Goal: Task Accomplishment & Management: Manage account settings

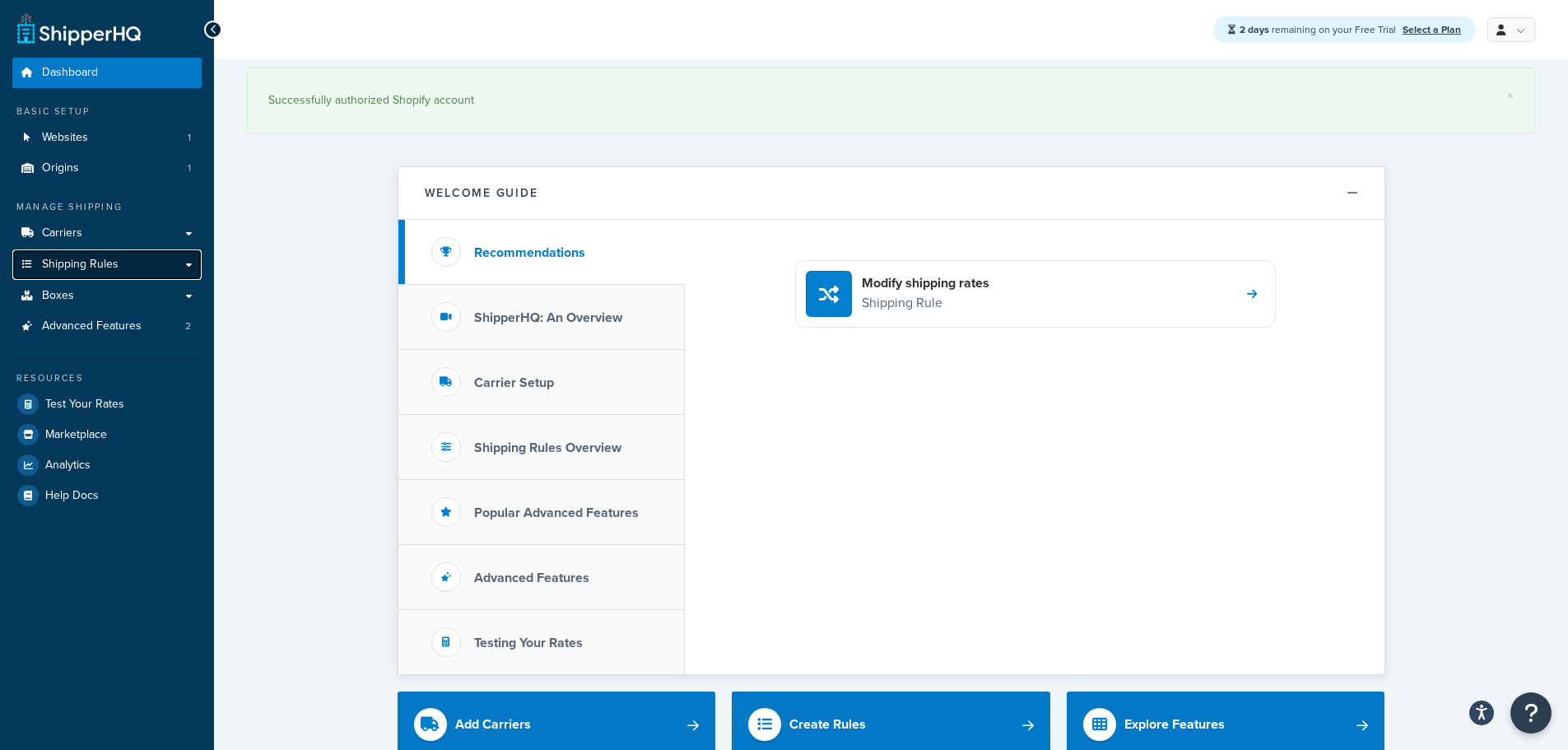
click at [100, 265] on span "Shipping Rules" at bounding box center [80, 265] width 77 height 14
click at [189, 260] on link "Shipping Rules" at bounding box center [106, 264] width 189 height 31
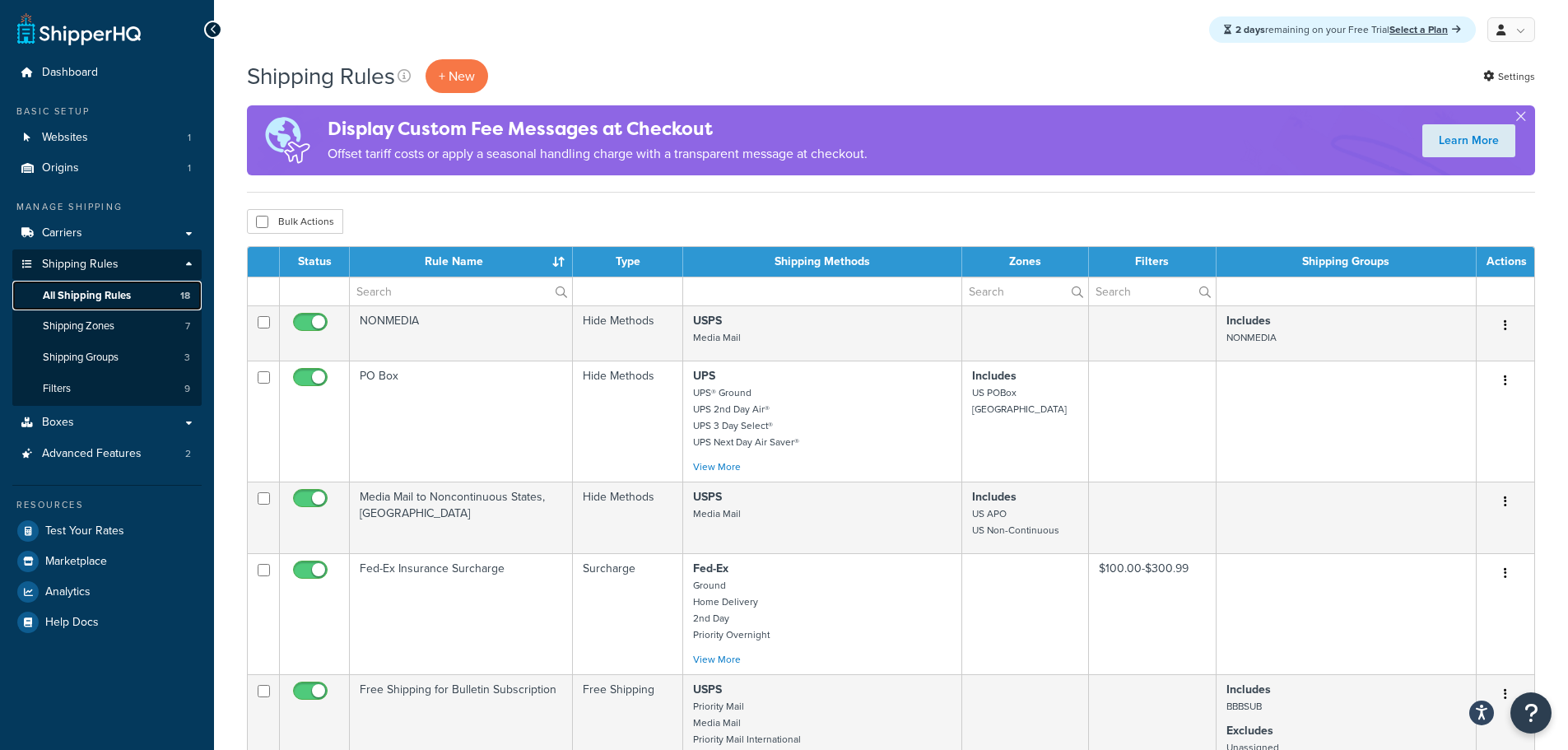
click at [95, 294] on span "All Shipping Rules" at bounding box center [87, 296] width 88 height 14
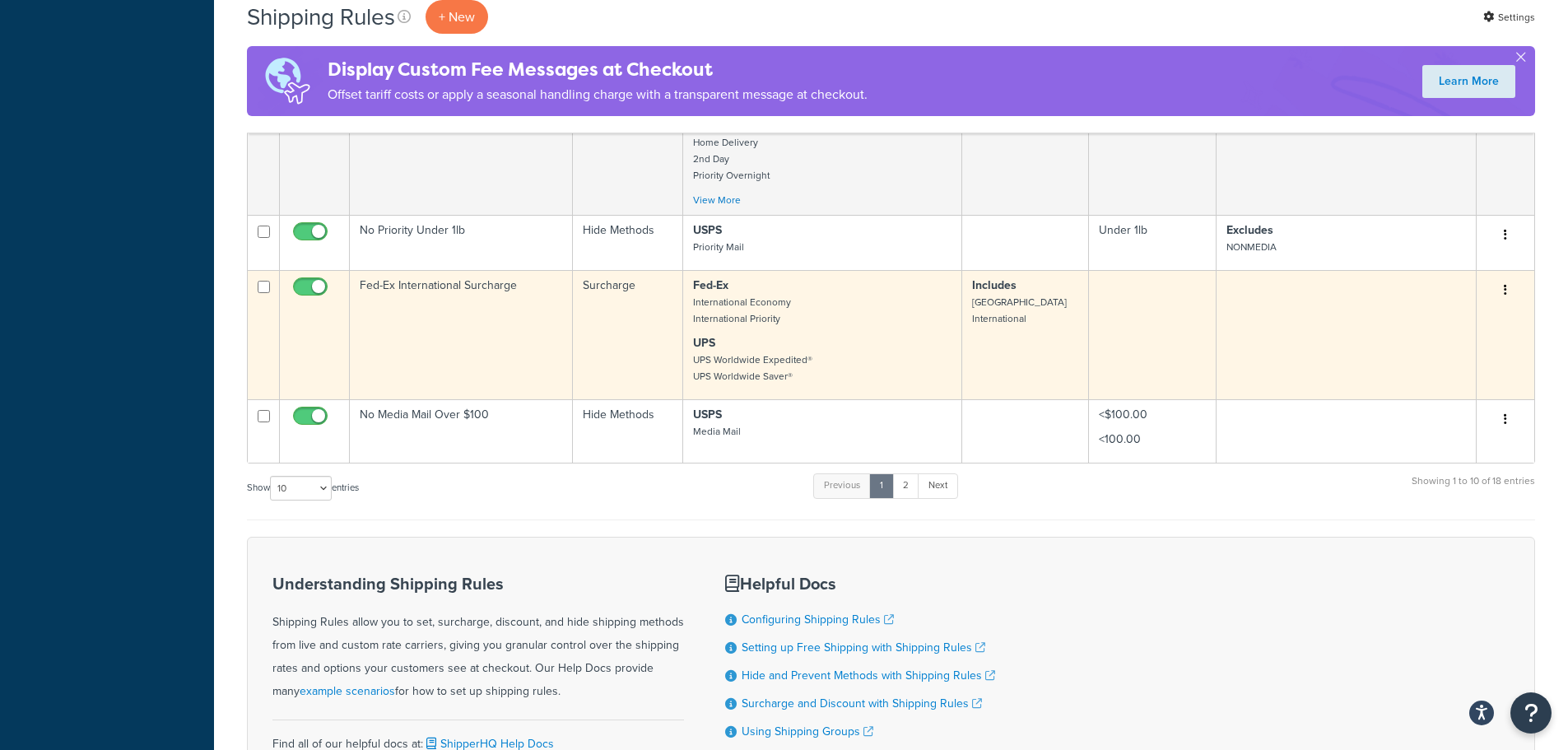
scroll to position [823, 0]
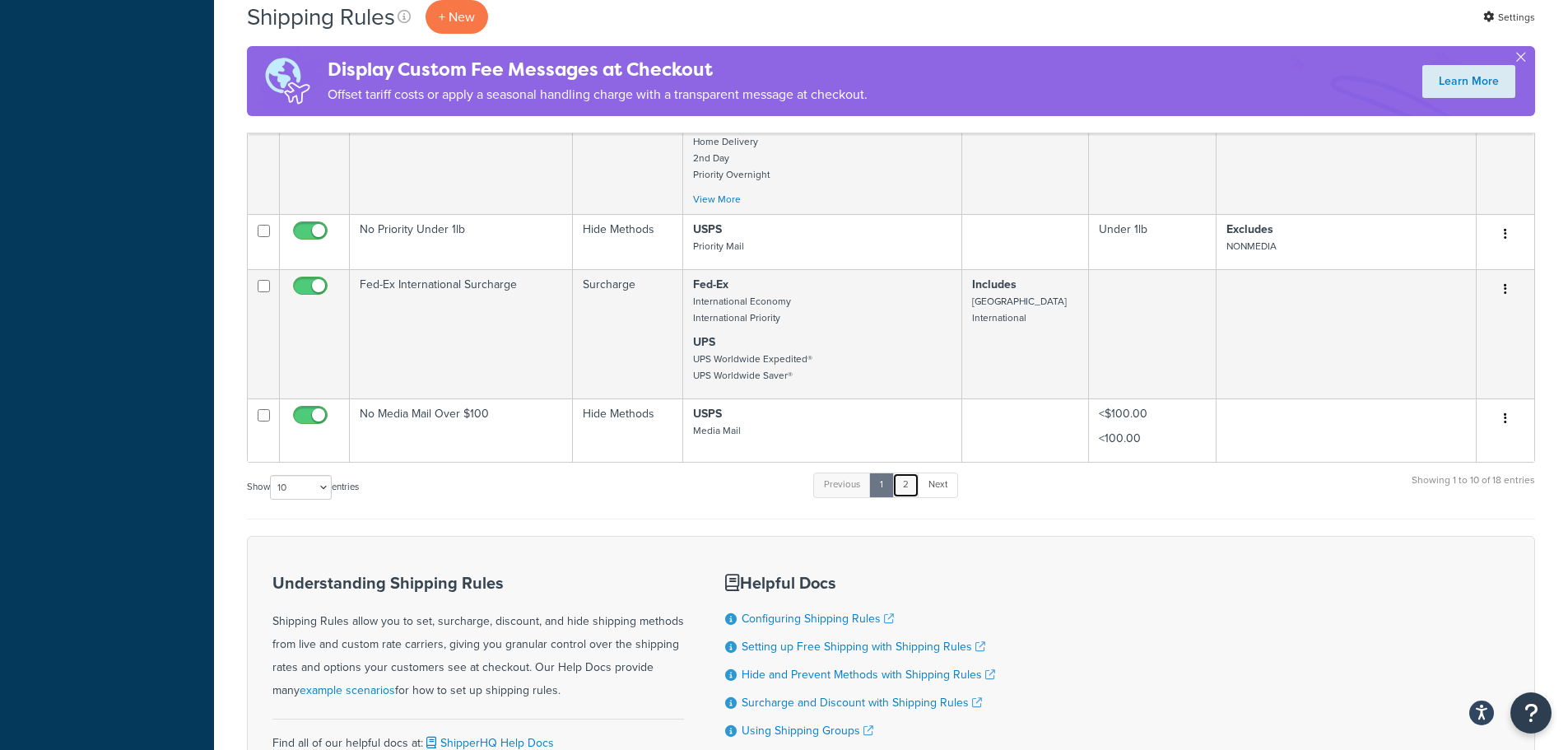
click at [914, 490] on link "2" at bounding box center [905, 485] width 27 height 25
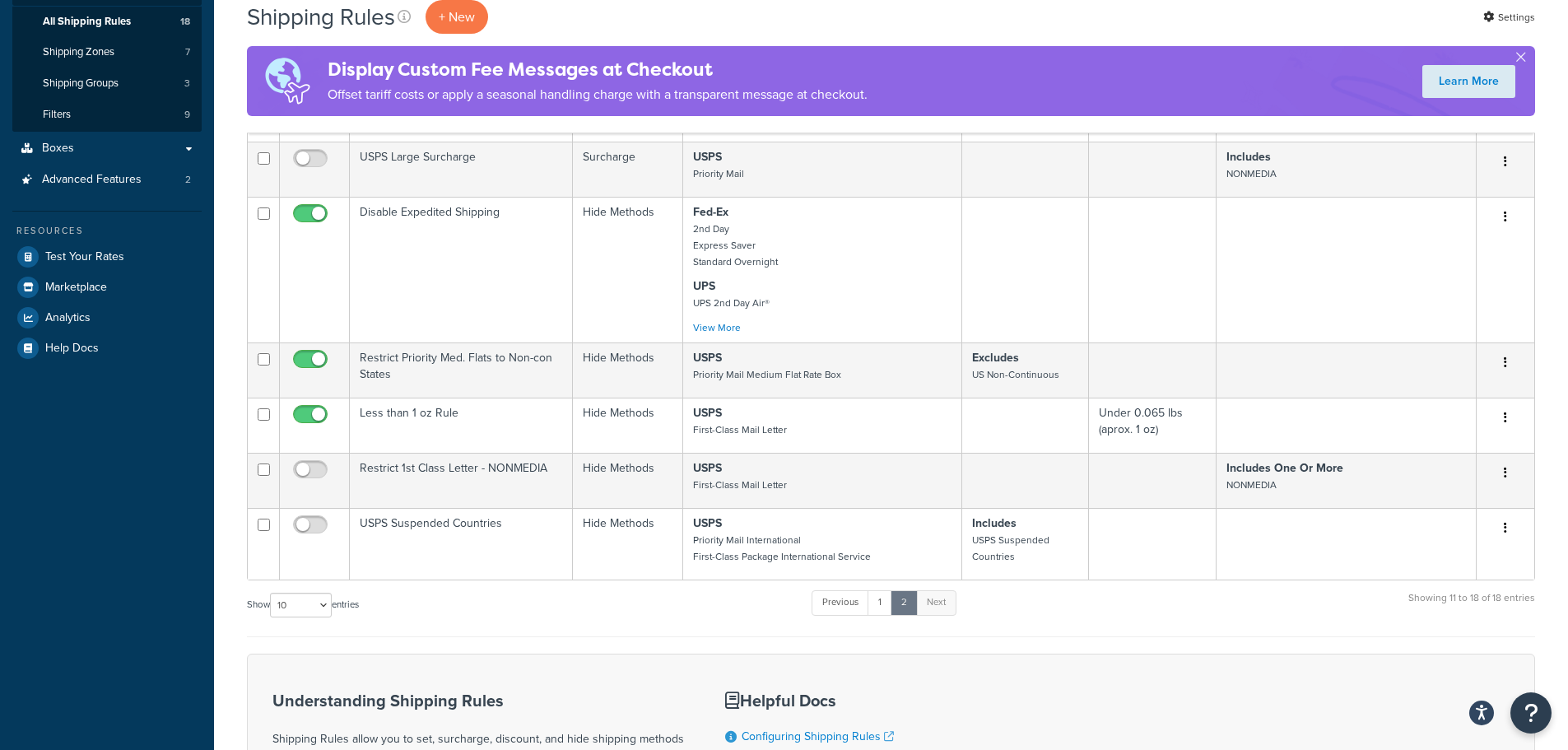
scroll to position [585, 0]
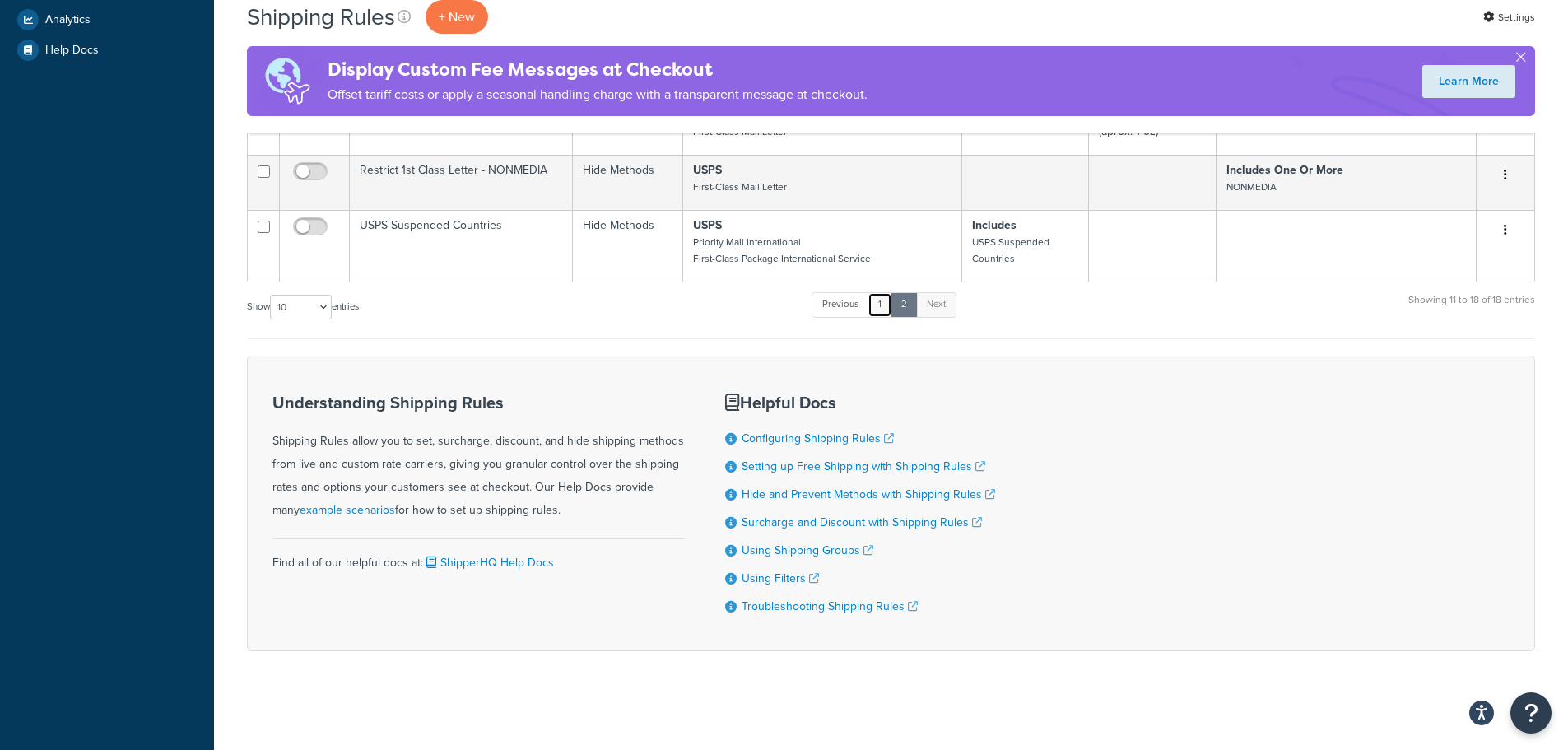
click at [889, 297] on link "1" at bounding box center [880, 305] width 25 height 25
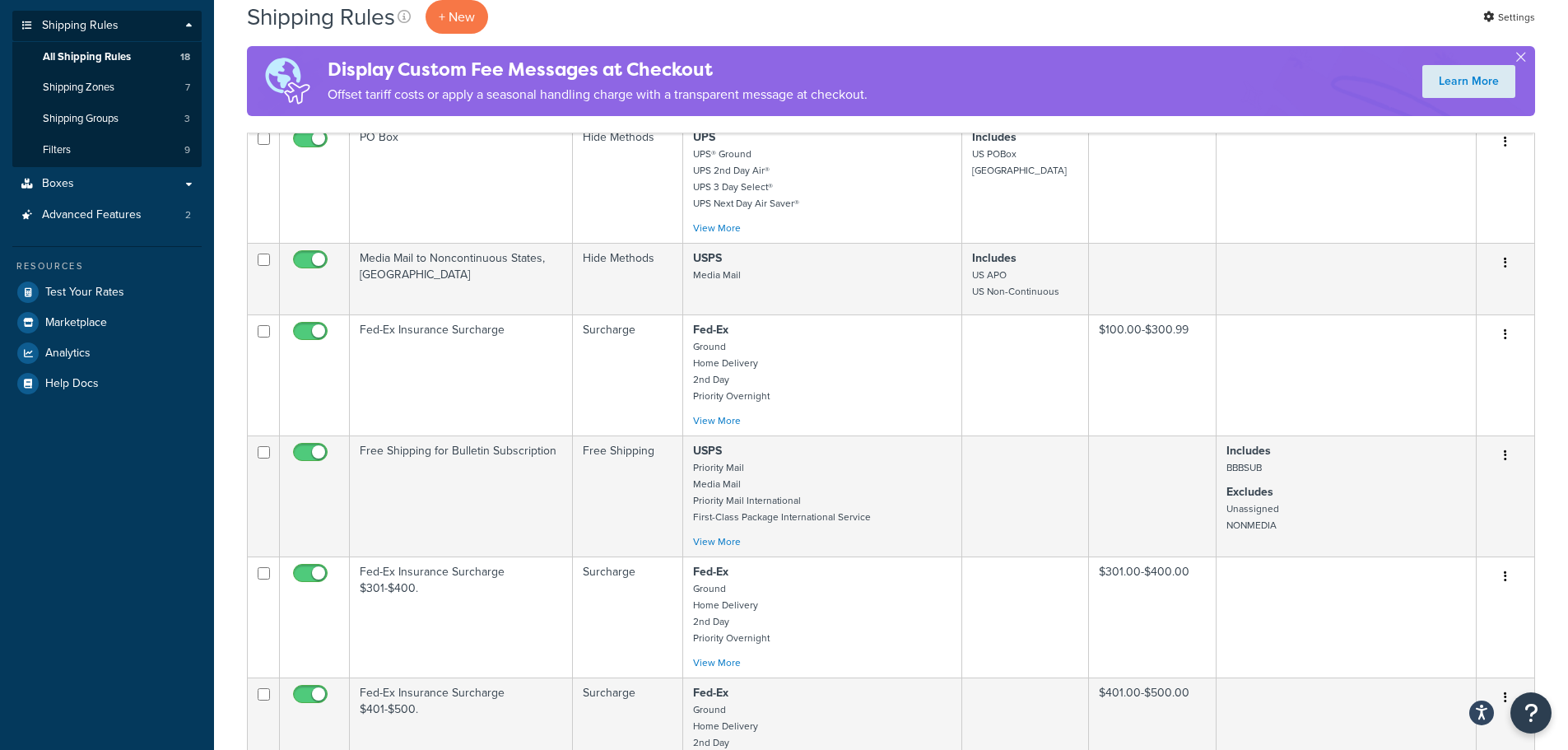
scroll to position [195, 0]
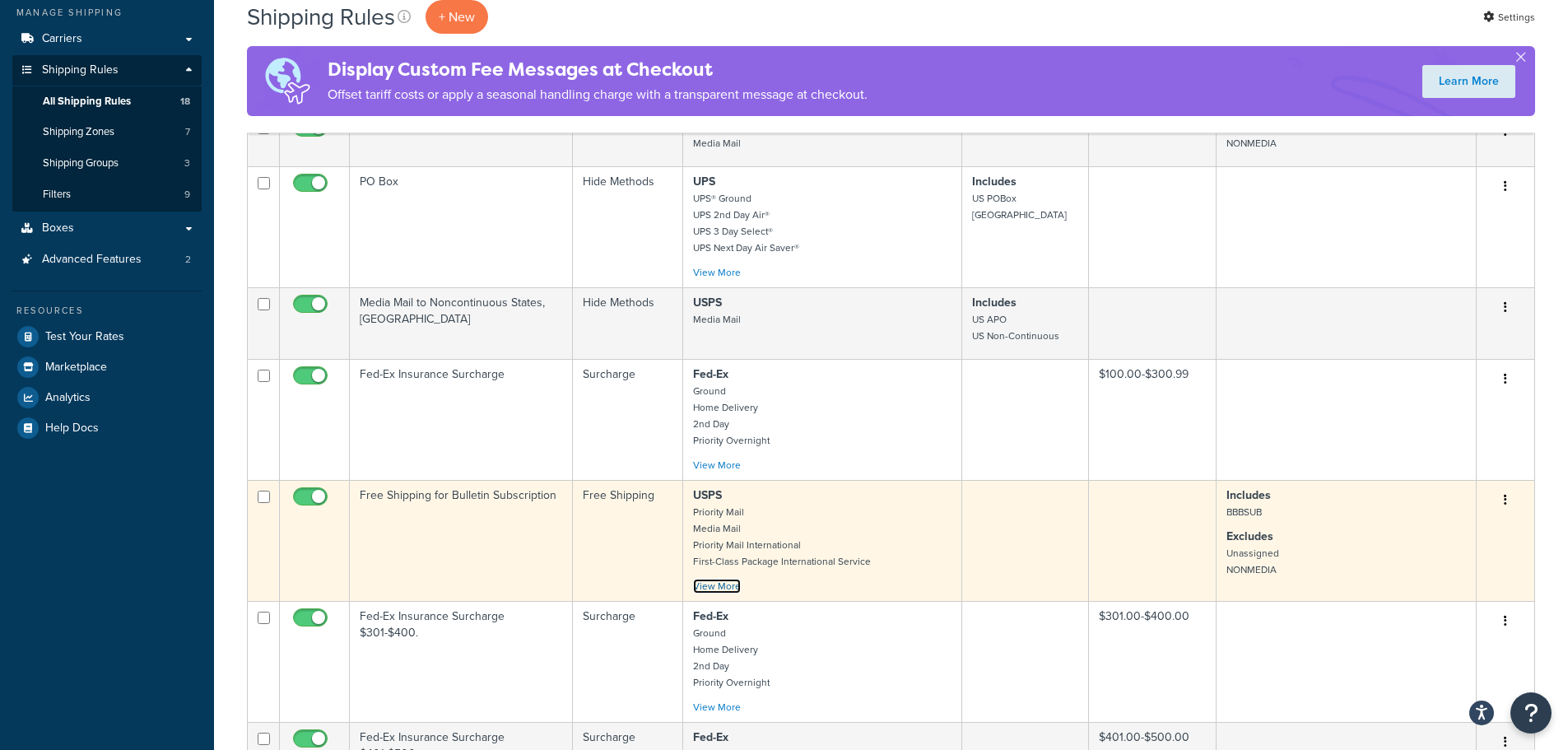
click at [722, 589] on link "View More" at bounding box center [717, 586] width 48 height 15
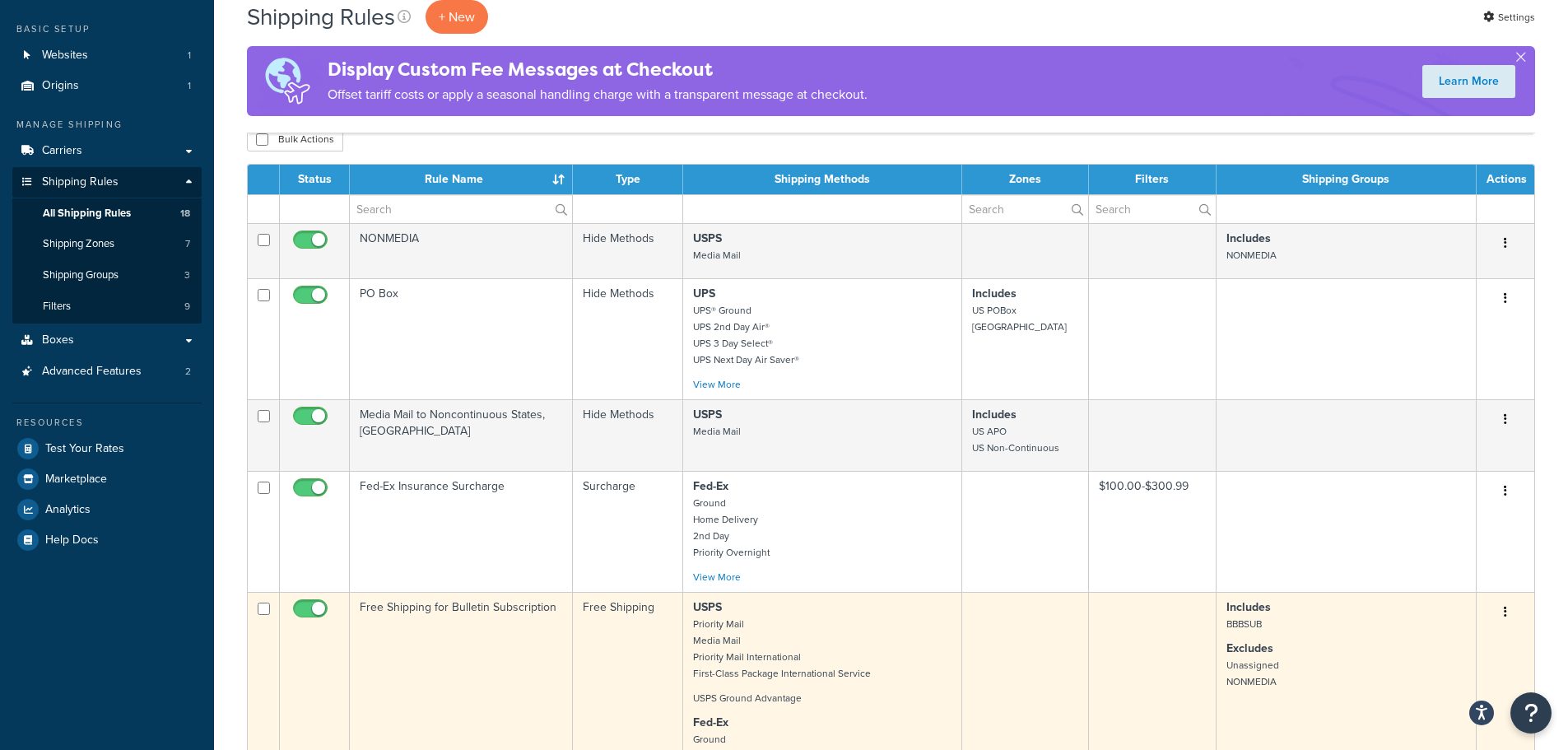
scroll to position [112, 0]
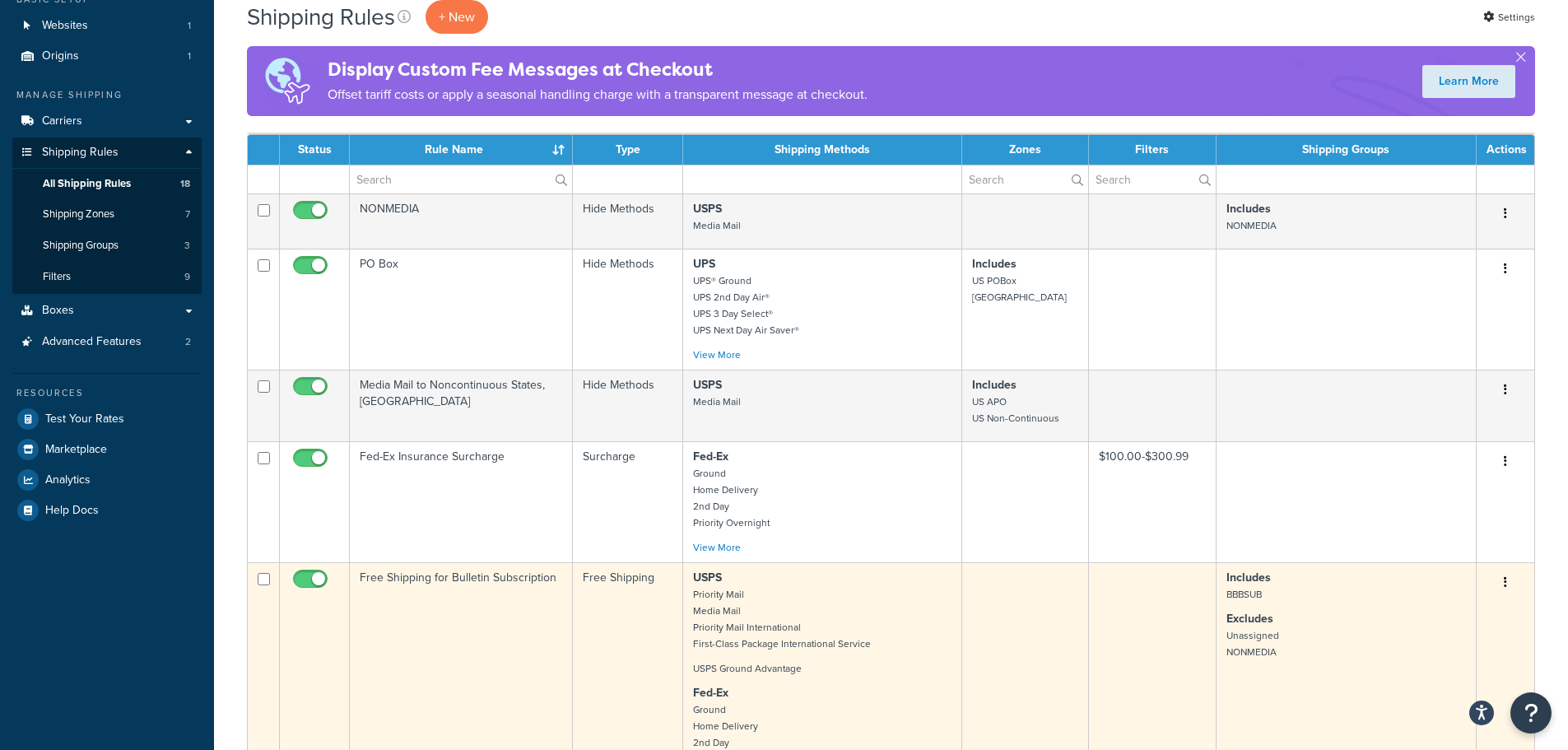
click at [510, 581] on td "Free Shipping for Bulletin Subscription" at bounding box center [461, 759] width 223 height 393
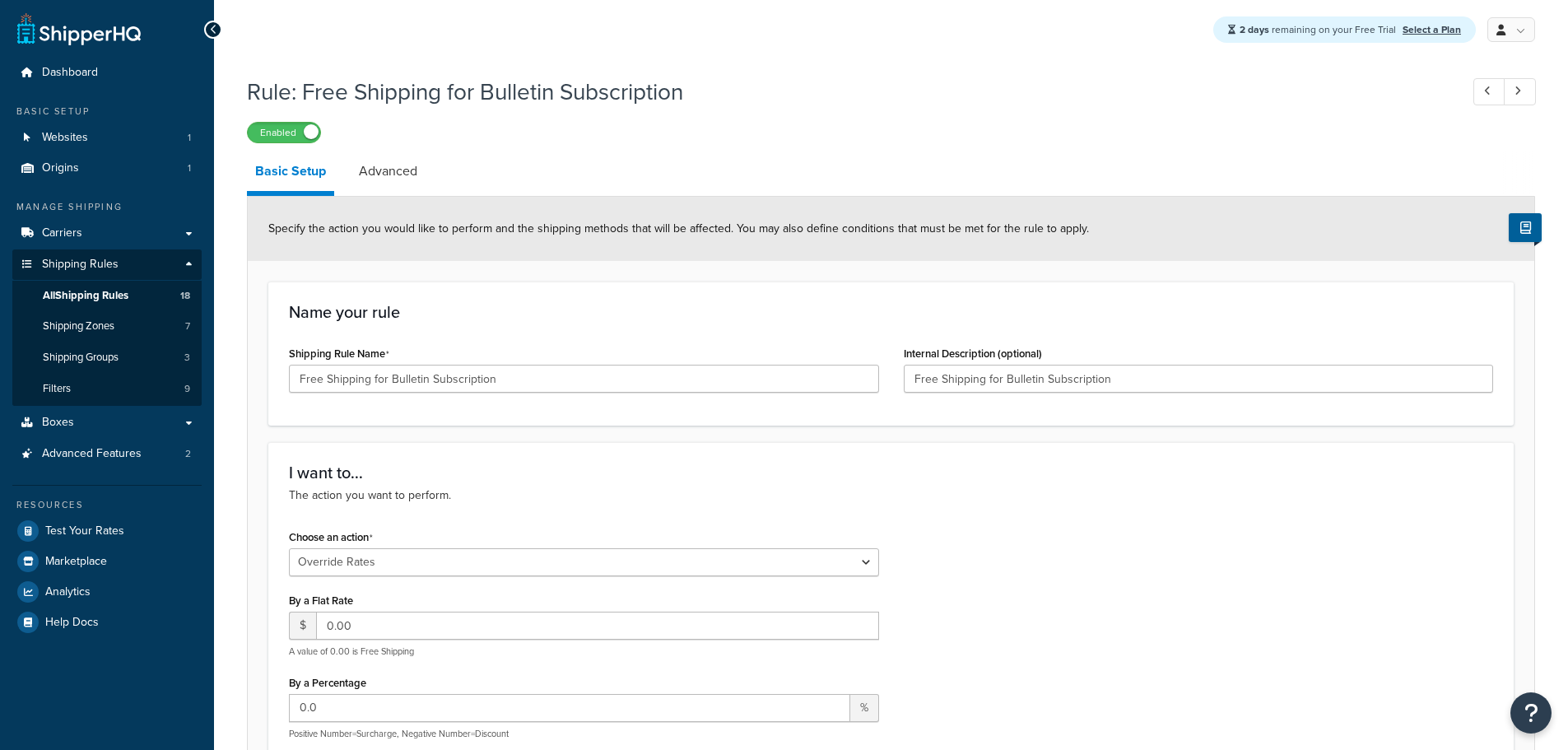
select select "OVERRIDE"
select select "ITEM"
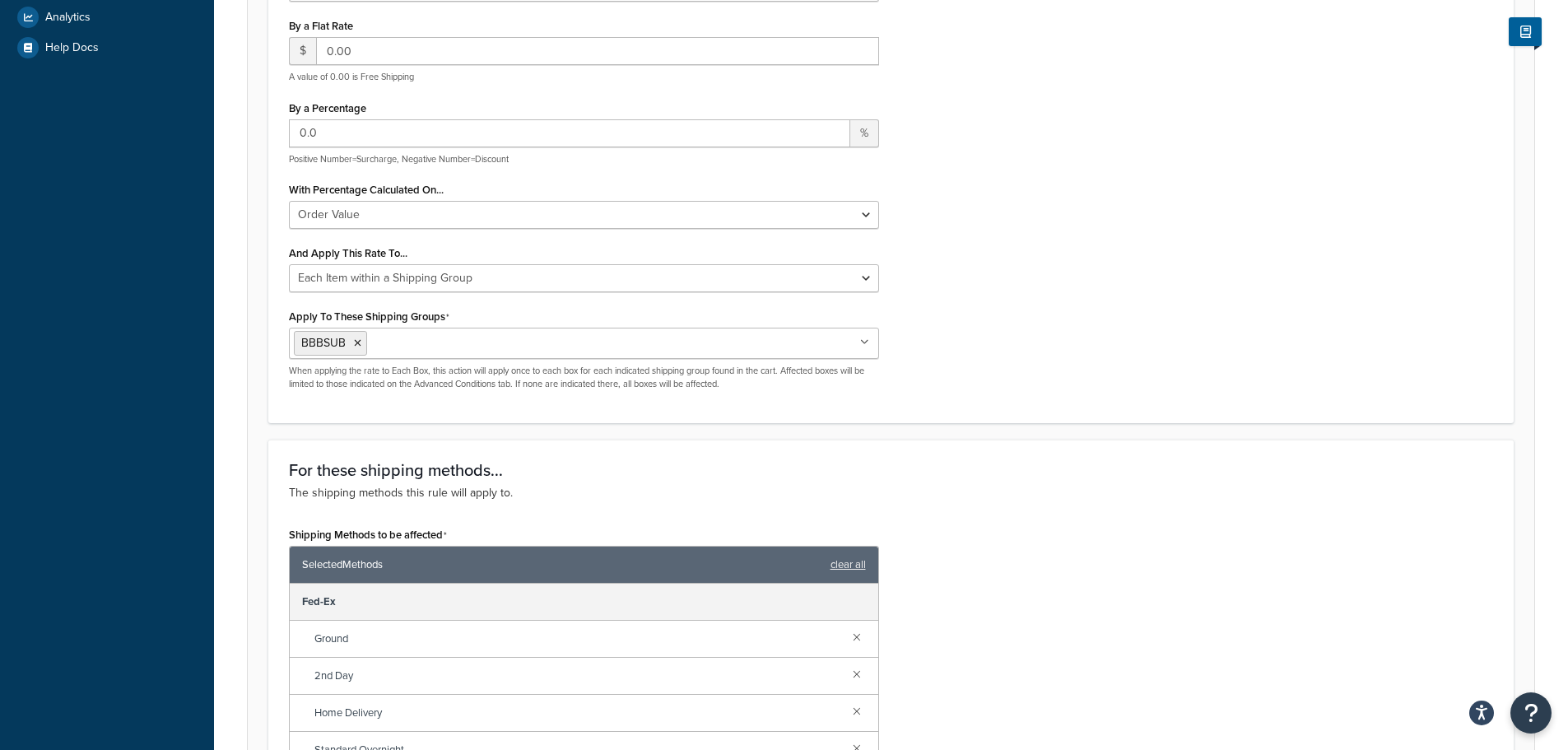
scroll to position [577, 0]
